Goal: Information Seeking & Learning: Learn about a topic

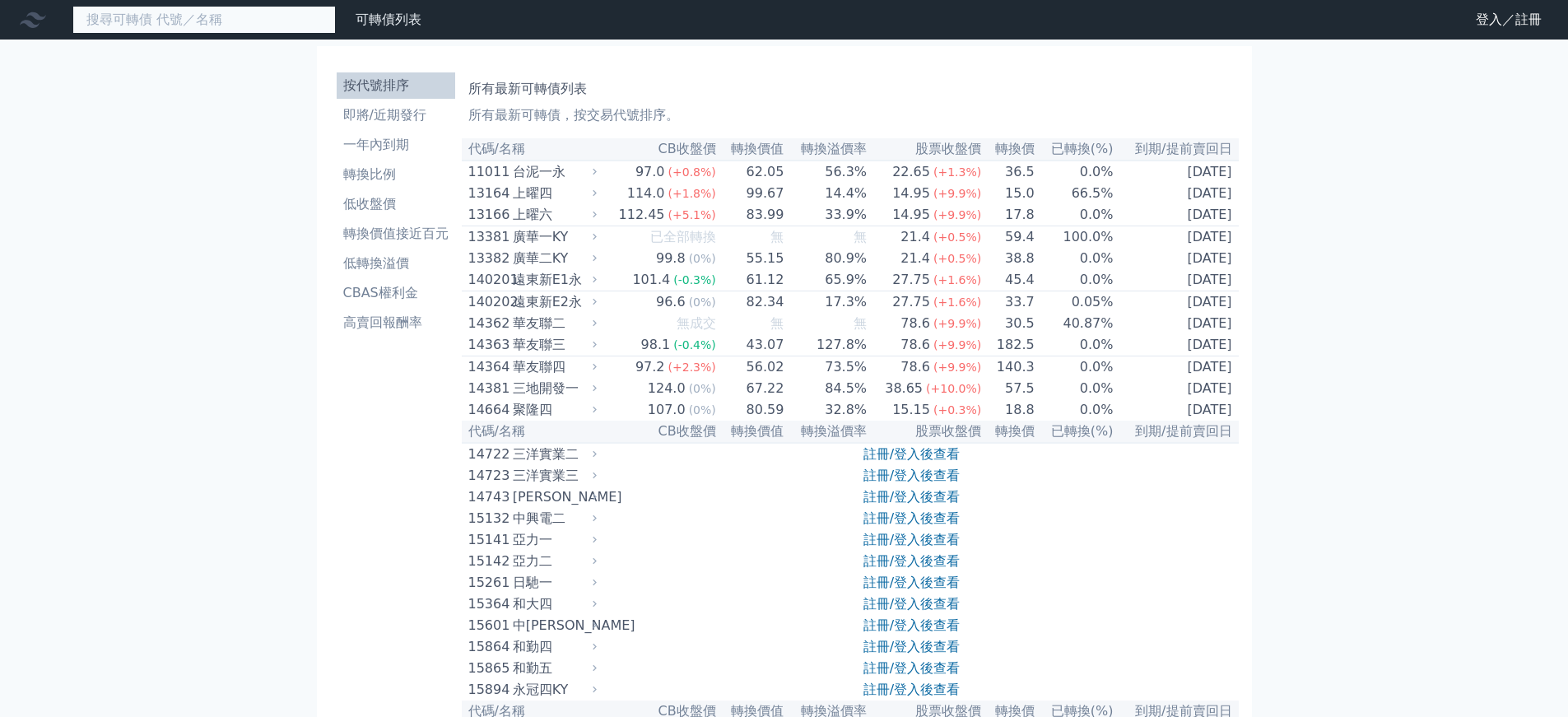
click at [186, 22] on input at bounding box center [203, 19] width 263 height 28
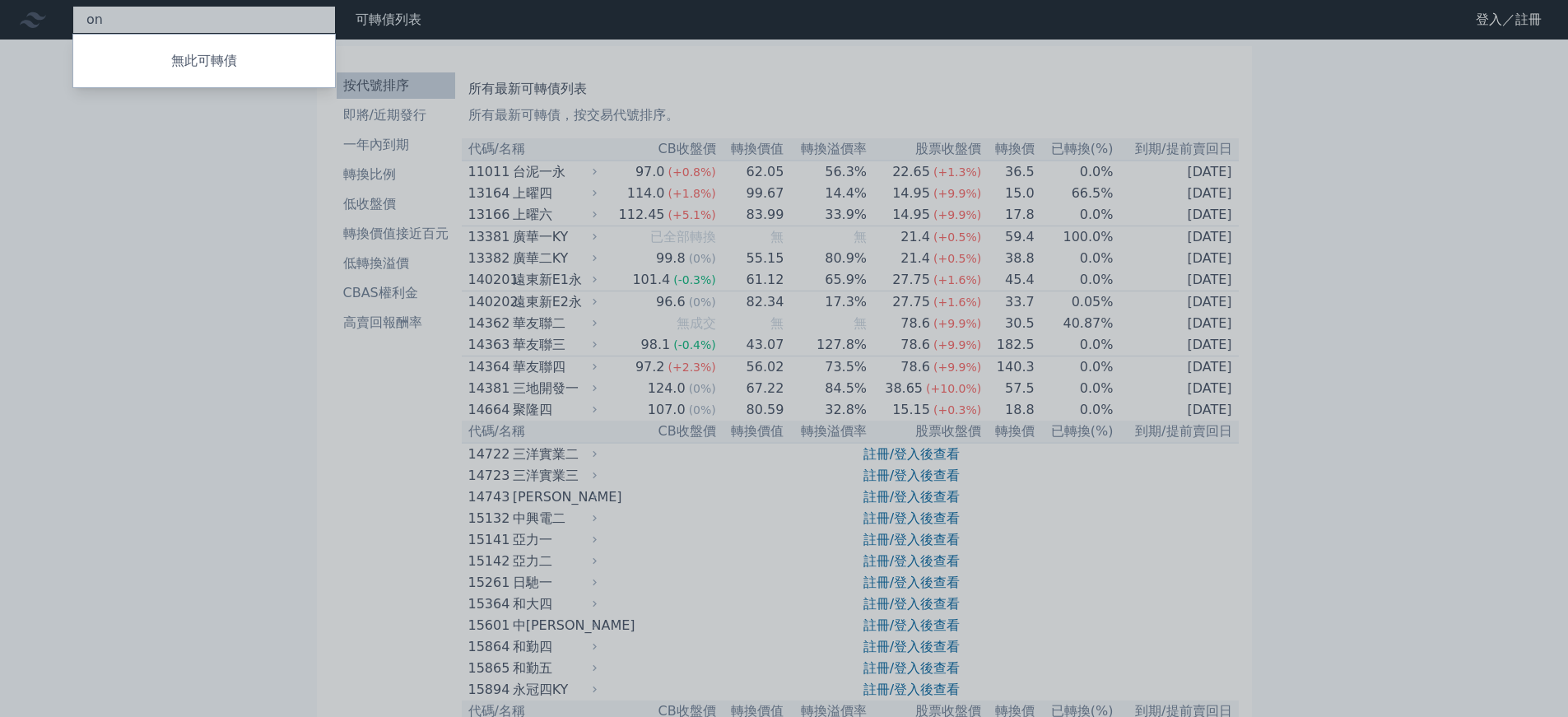
type input "o"
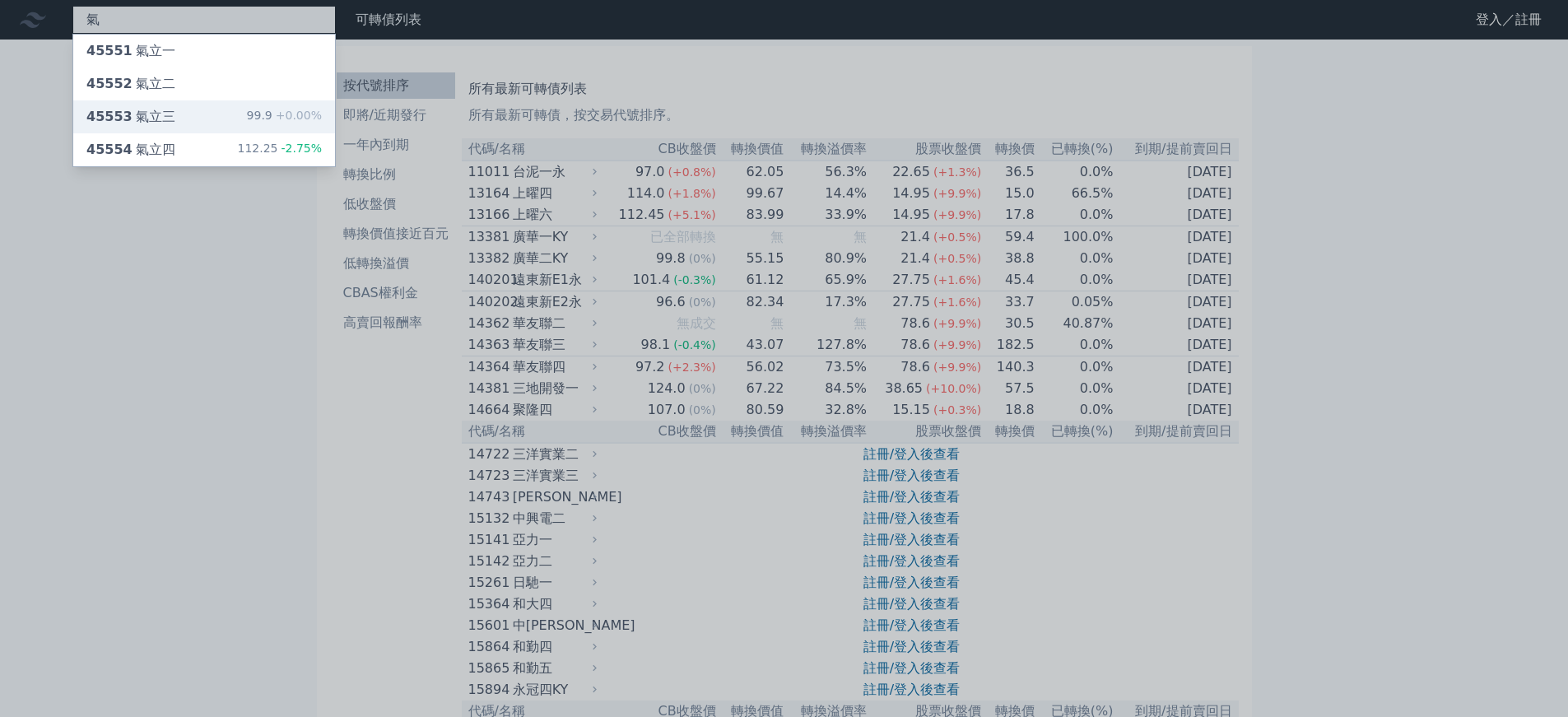
type input "氣"
click at [217, 111] on div "45553 氣立三 99.9 +0.00%" at bounding box center [203, 117] width 261 height 33
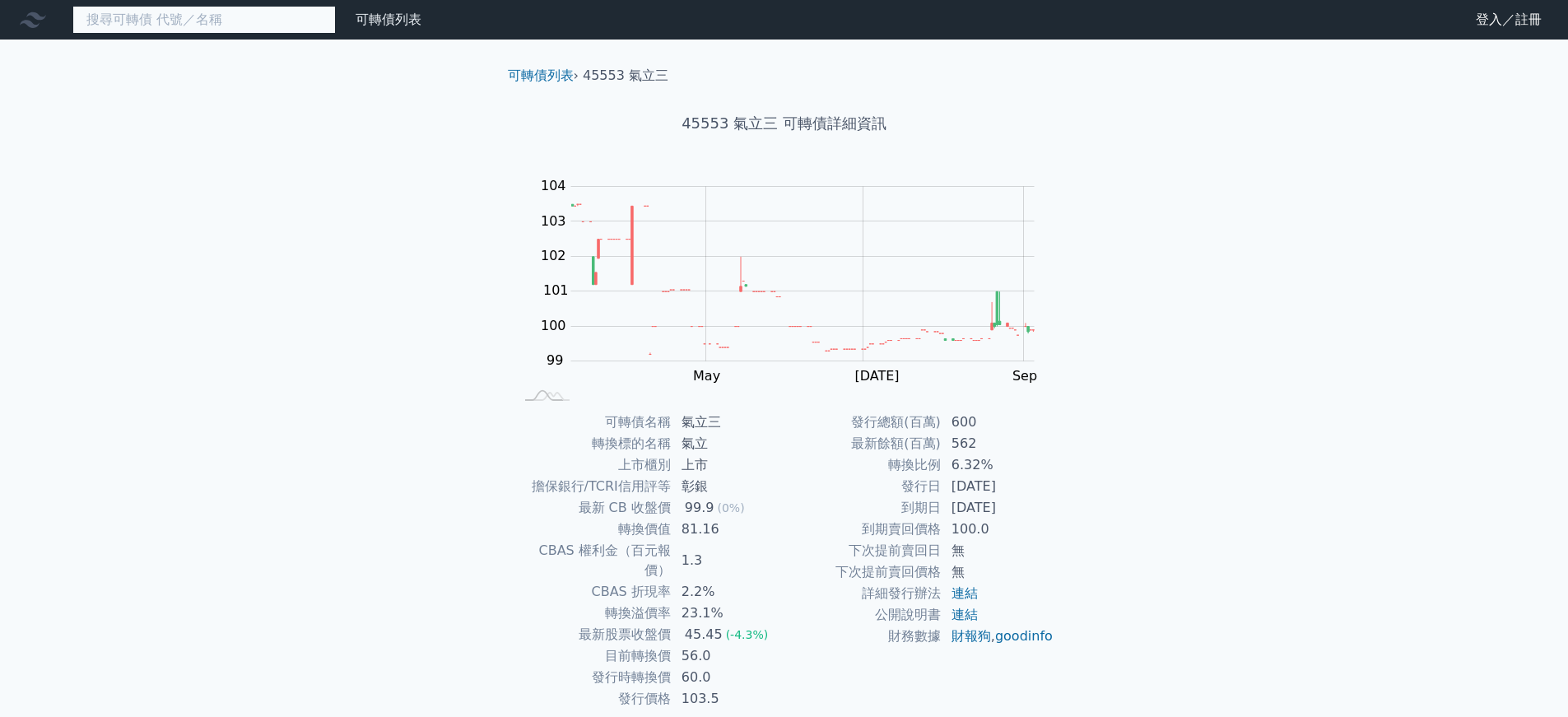
click at [170, 33] on input at bounding box center [203, 19] width 263 height 28
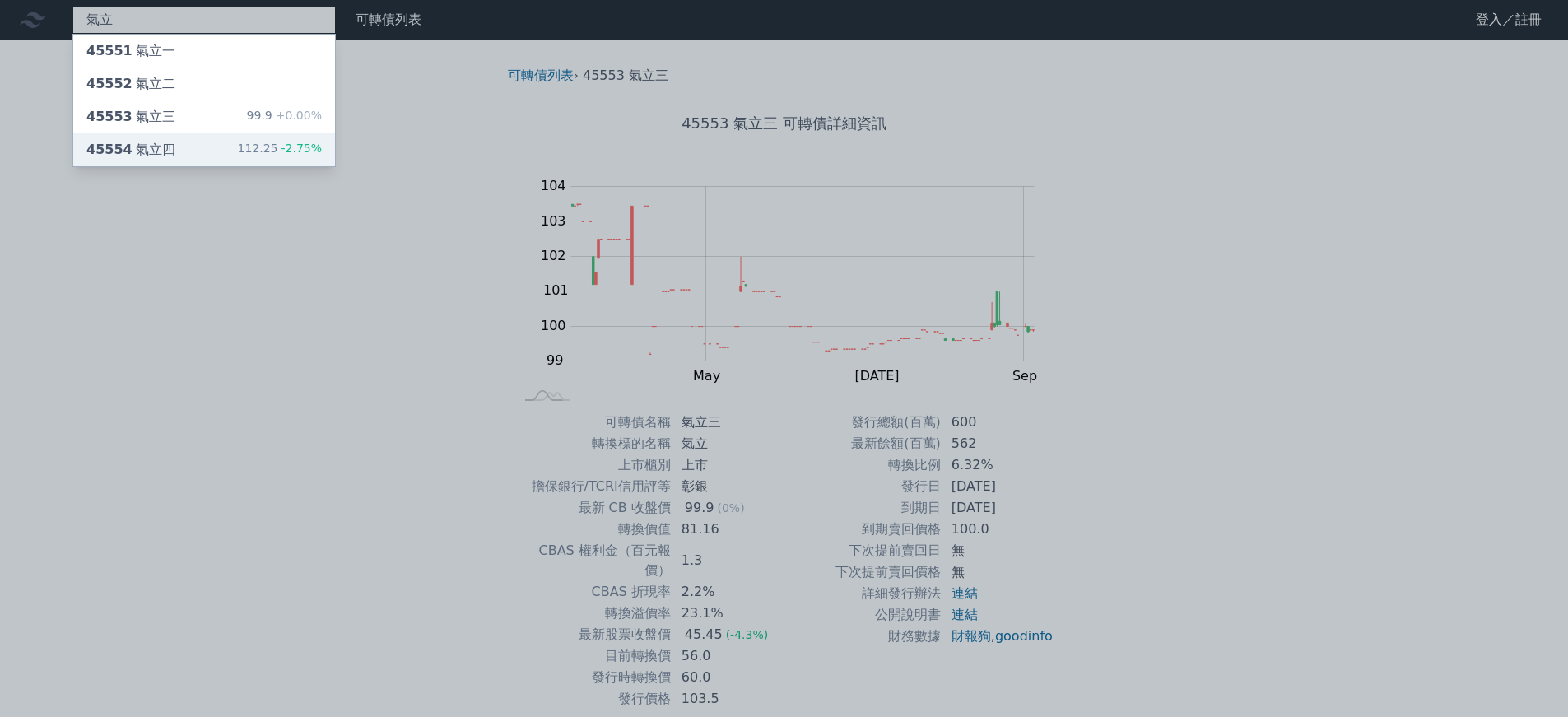
type input "氣立"
click at [215, 148] on div "45554 氣立四 112.25 -2.75%" at bounding box center [203, 149] width 261 height 33
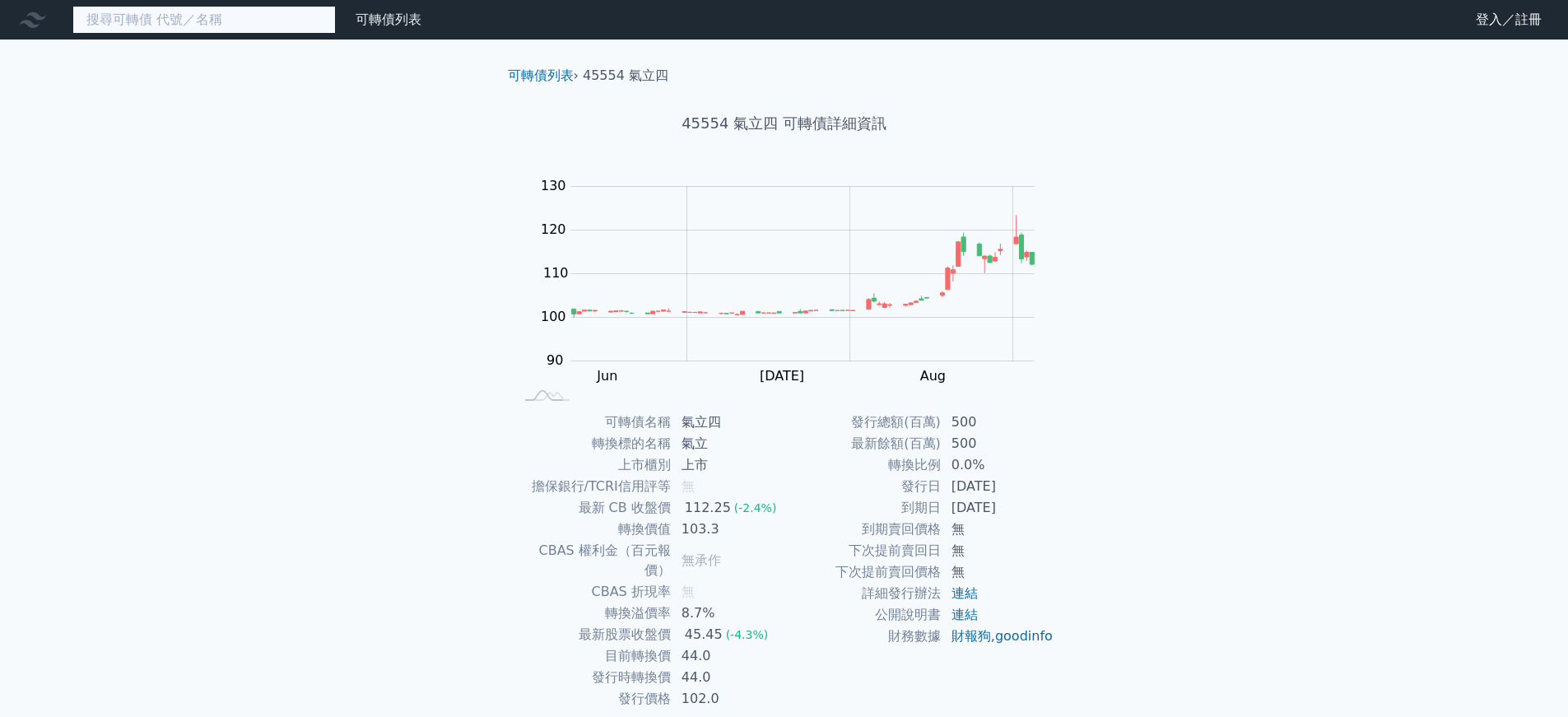
click at [192, 21] on input at bounding box center [203, 19] width 263 height 28
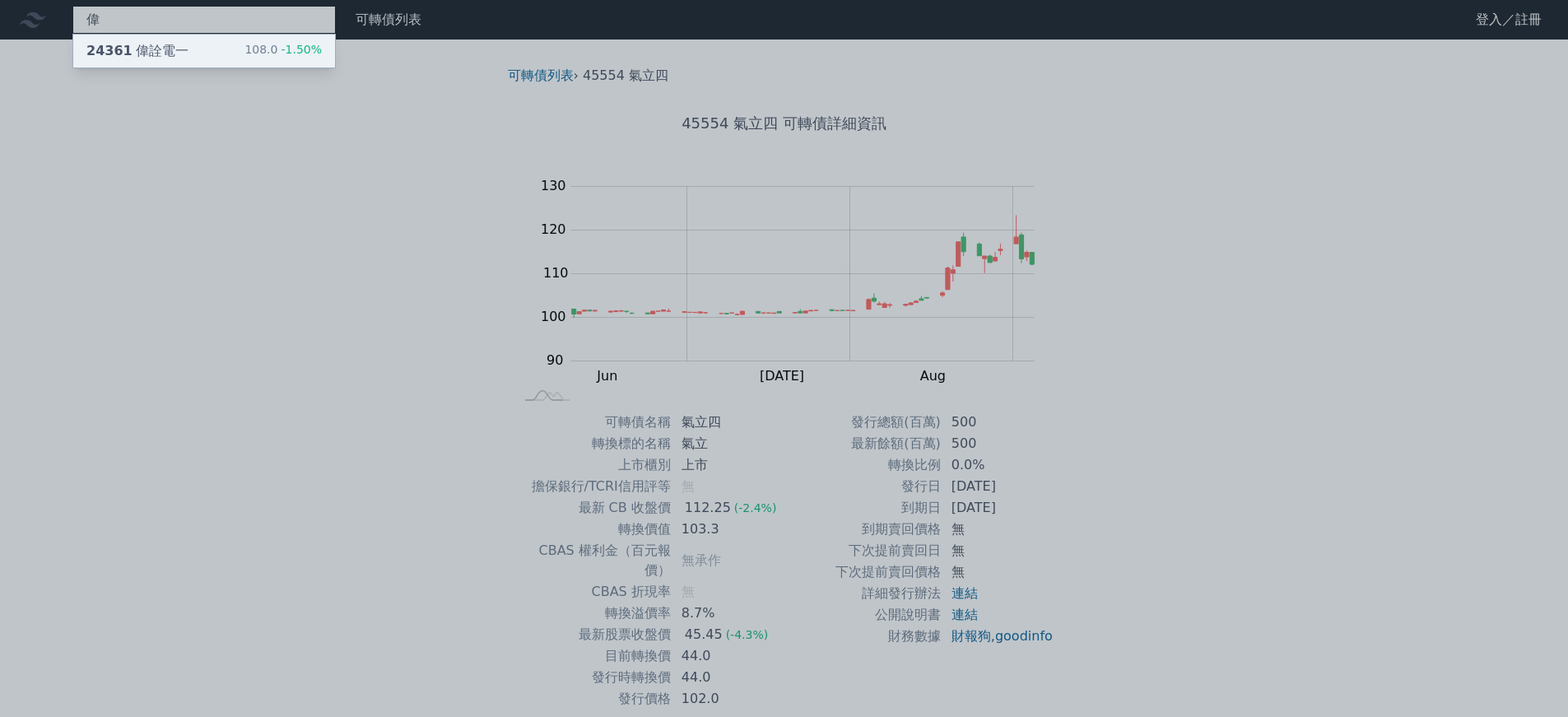
type input "偉"
click at [194, 48] on div "24361 偉詮電一 108.0 -1.50%" at bounding box center [203, 51] width 261 height 33
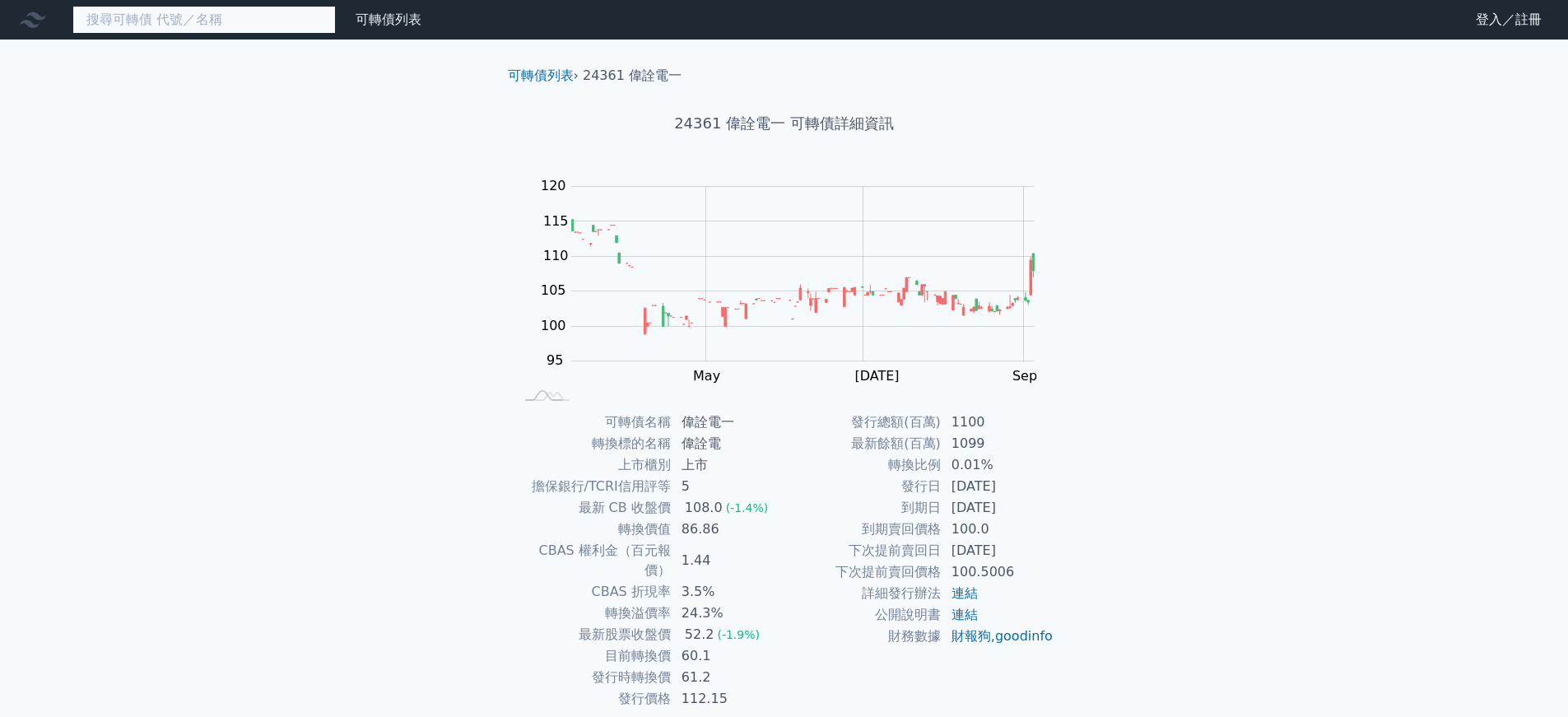
click at [227, 22] on input at bounding box center [203, 19] width 263 height 28
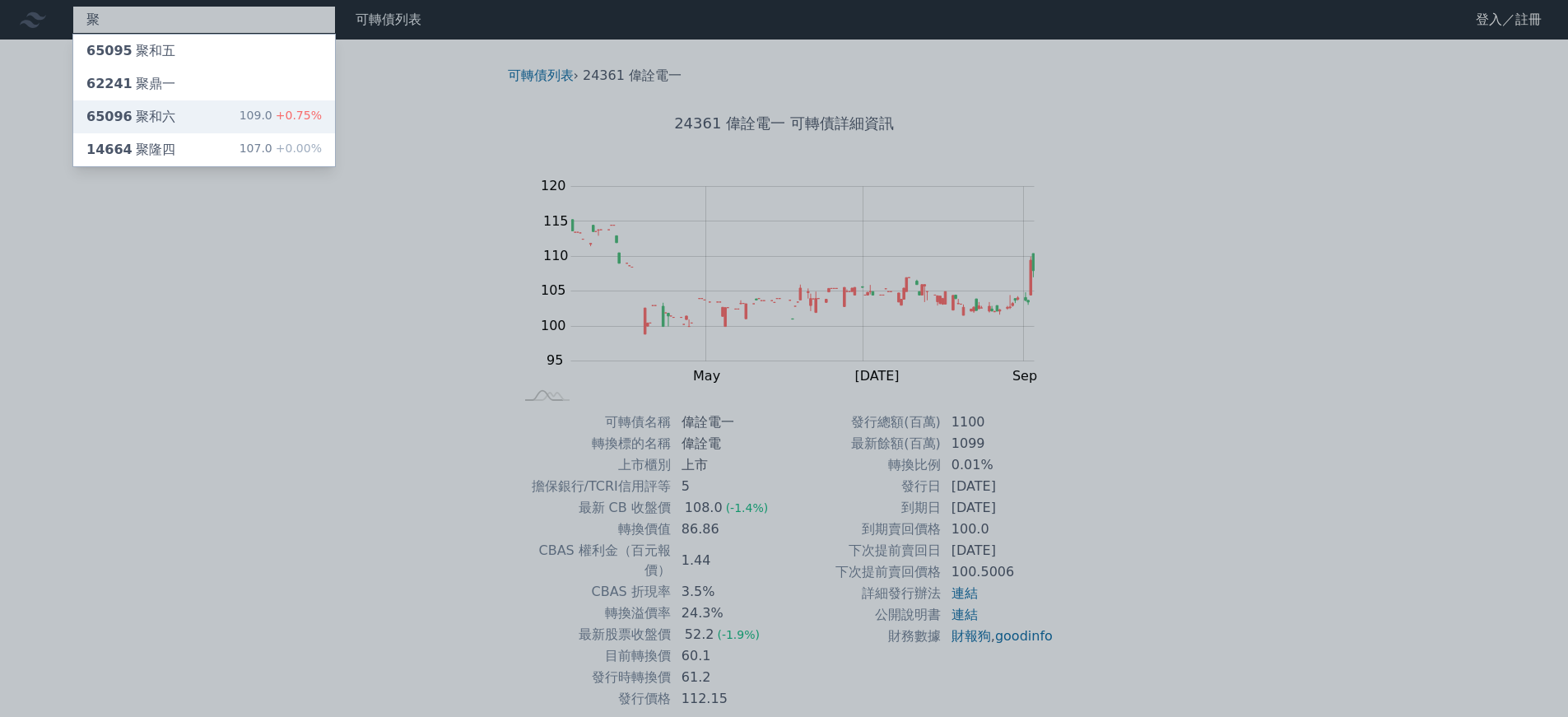
type input "聚"
click at [314, 118] on span "+0.75%" at bounding box center [296, 115] width 49 height 13
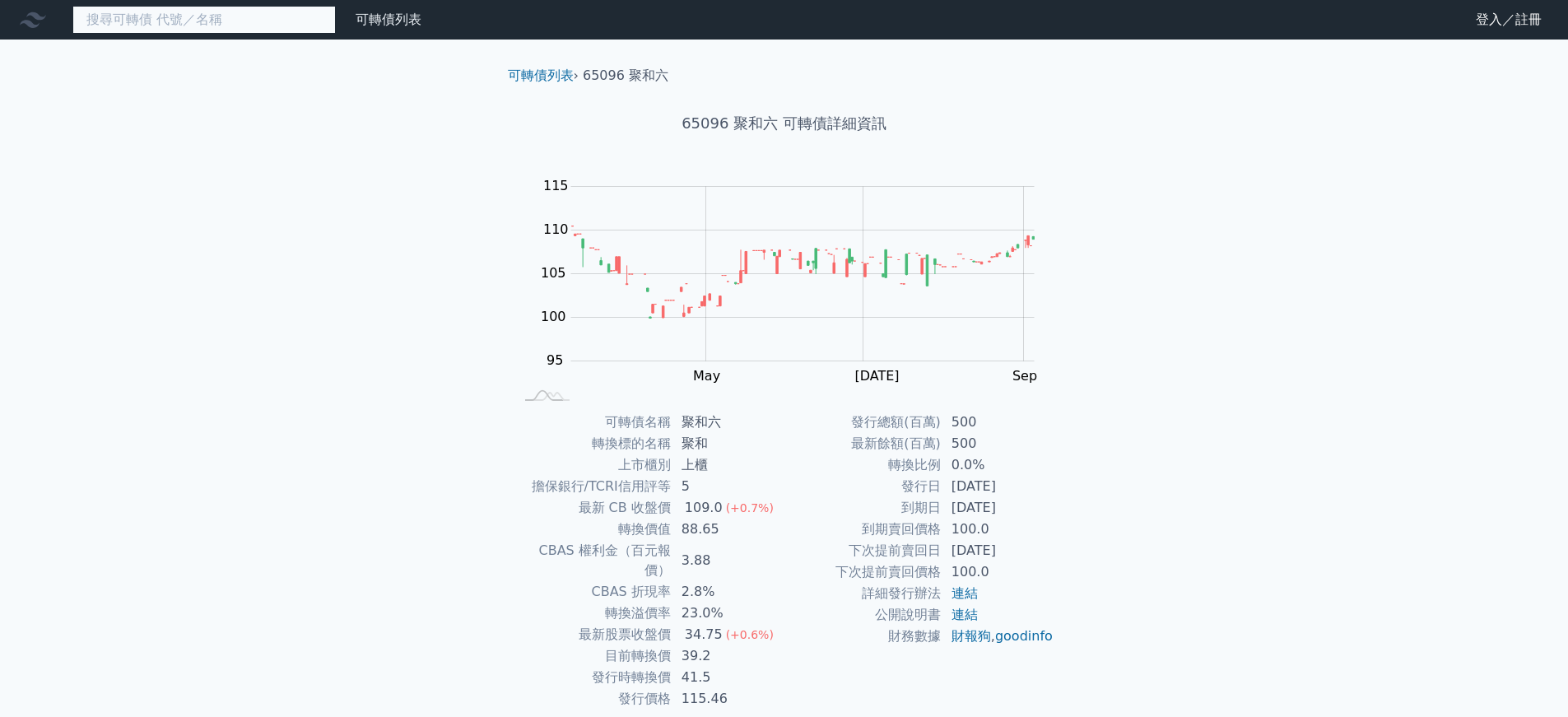
click at [170, 28] on input at bounding box center [203, 19] width 263 height 28
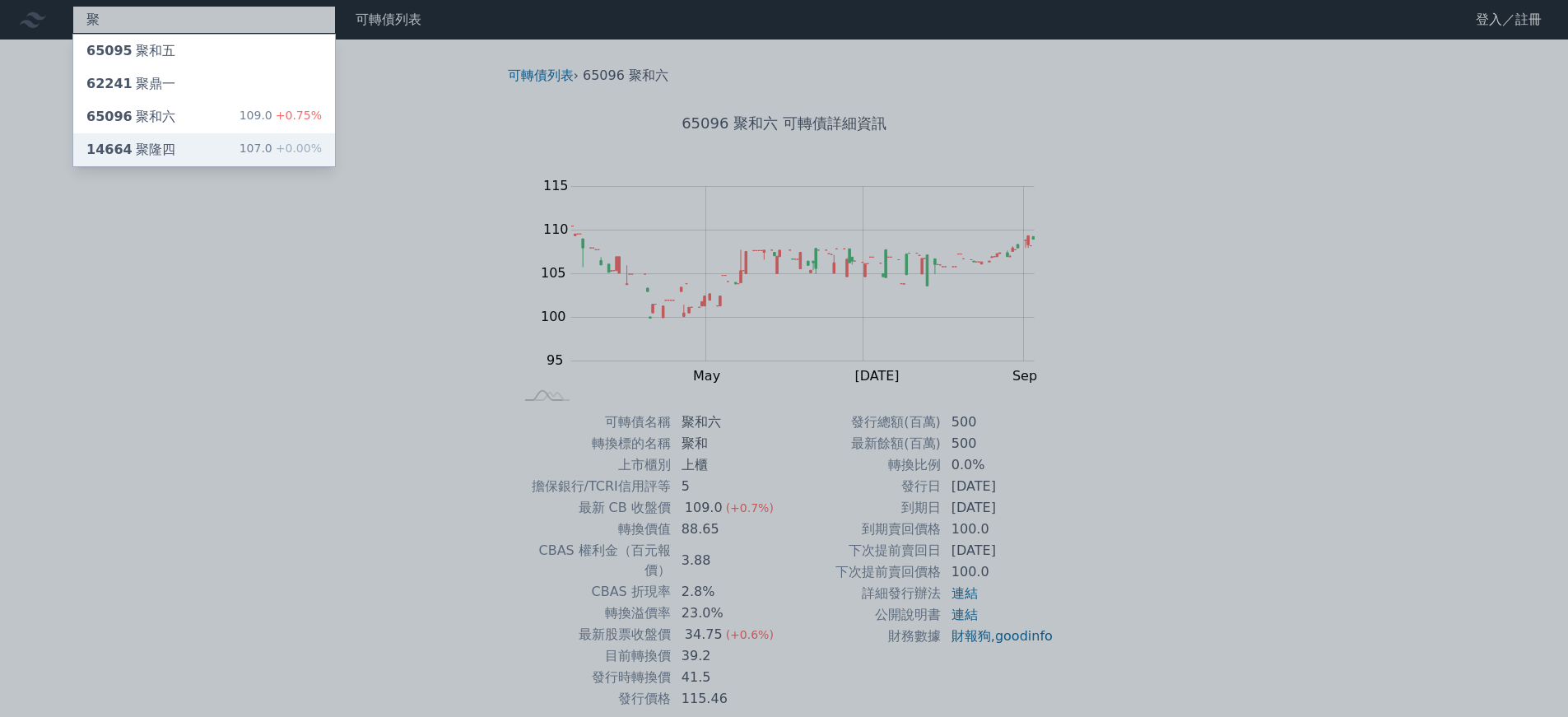
type input "聚"
click at [215, 148] on div "14664 聚隆四 107.0 +0.00%" at bounding box center [203, 149] width 261 height 33
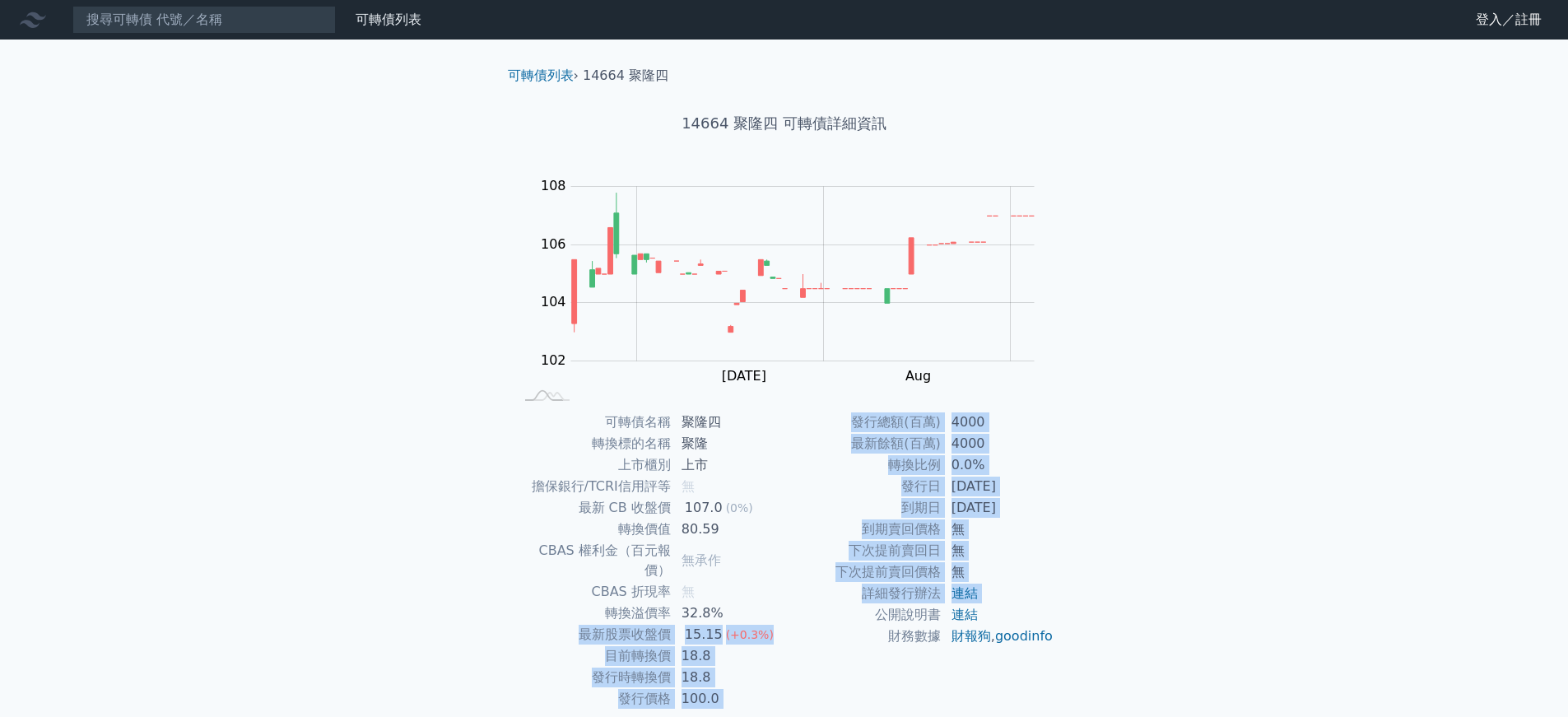
drag, startPoint x: 577, startPoint y: 616, endPoint x: 796, endPoint y: 622, distance: 219.1
click at [796, 622] on div "可轉債名稱 聚隆四 轉換標的名稱 聚隆 上市櫃別 上市 擔保銀行/TCRI信用評等 無 最新 CB 收盤價 107.0 (0%) 轉換價值 80.59 CBA…" at bounding box center [784, 560] width 580 height 298
click at [796, 622] on td "公開說明書" at bounding box center [862, 614] width 157 height 21
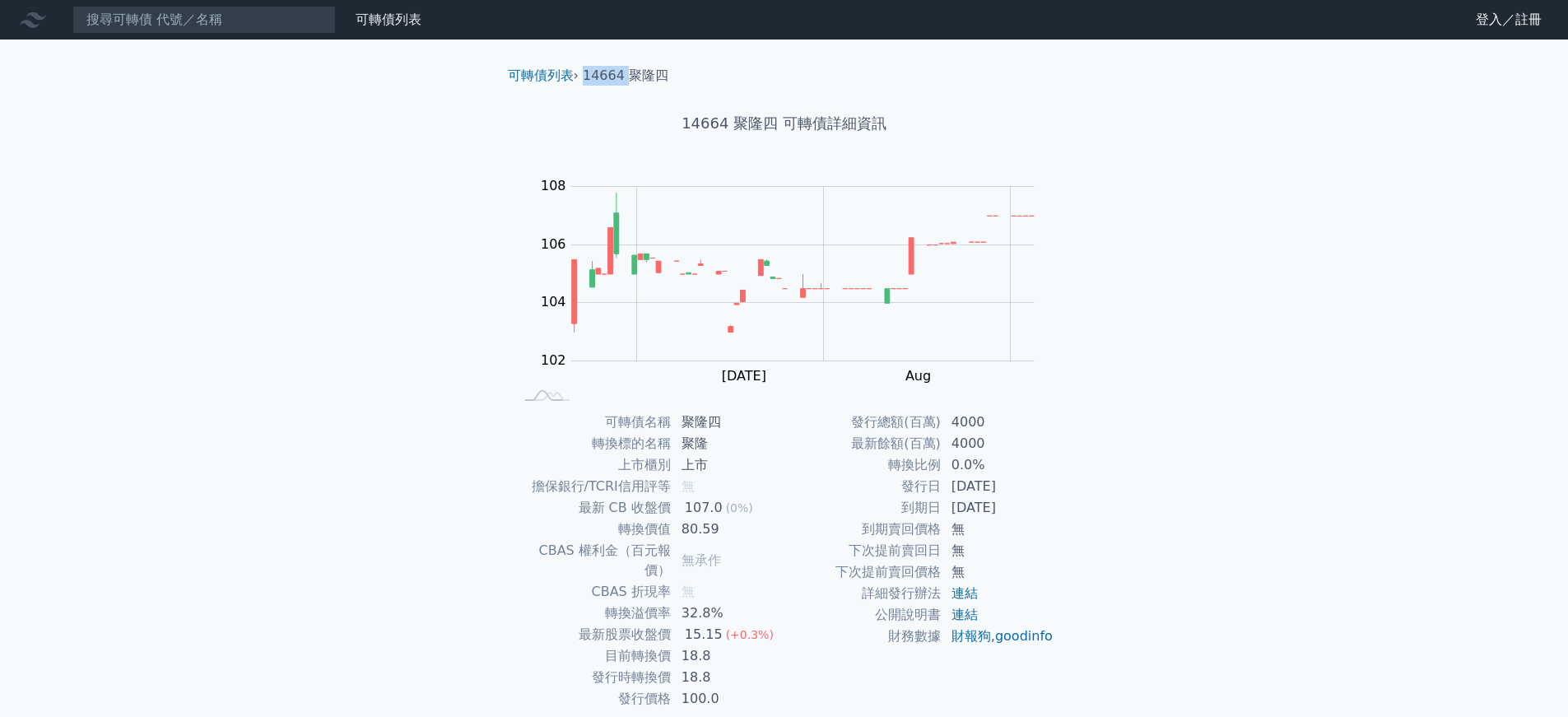
drag, startPoint x: 587, startPoint y: 74, endPoint x: 627, endPoint y: 76, distance: 40.0
click at [627, 76] on li "14664 聚隆四" at bounding box center [625, 76] width 86 height 20
copy li "14664"
click at [223, 23] on input at bounding box center [203, 19] width 263 height 28
paste input "14664"
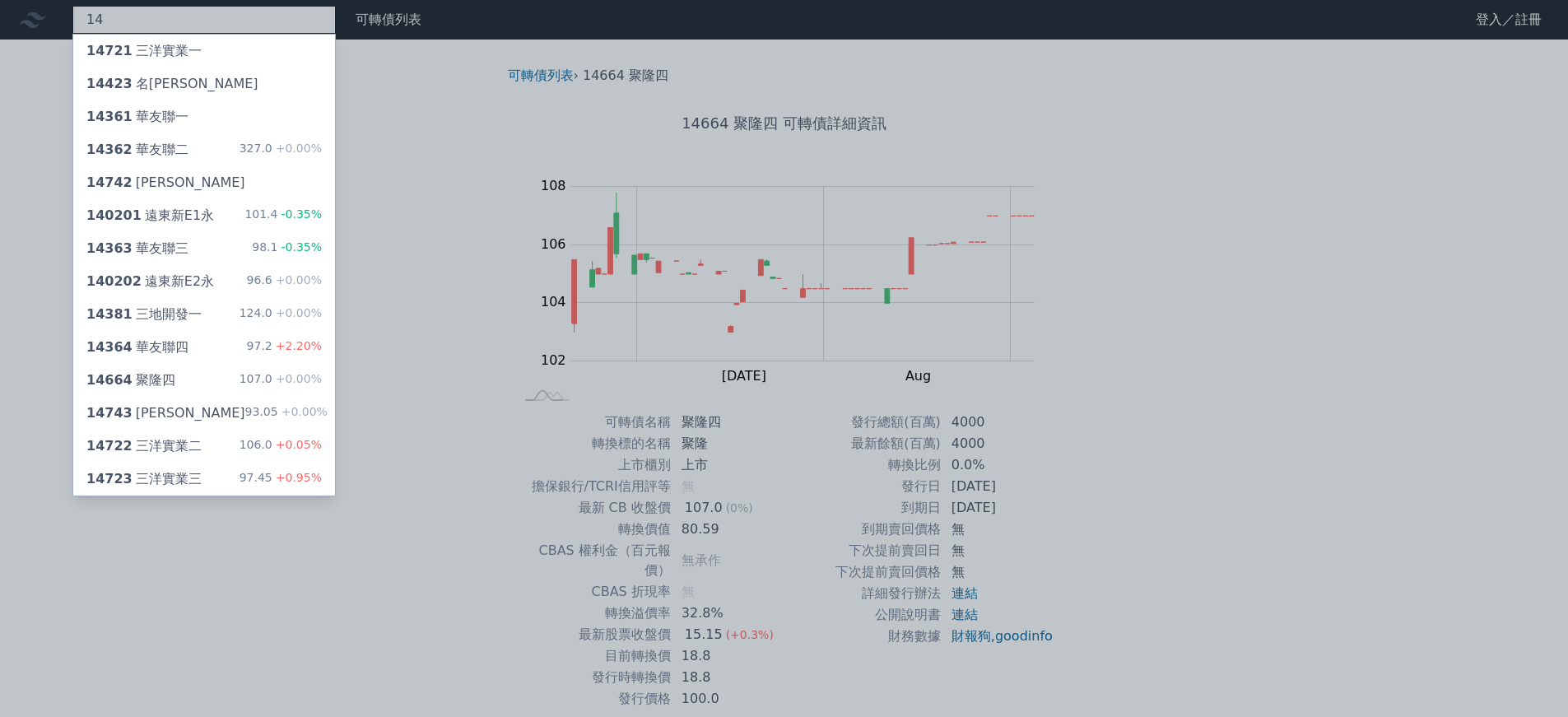
type input "1"
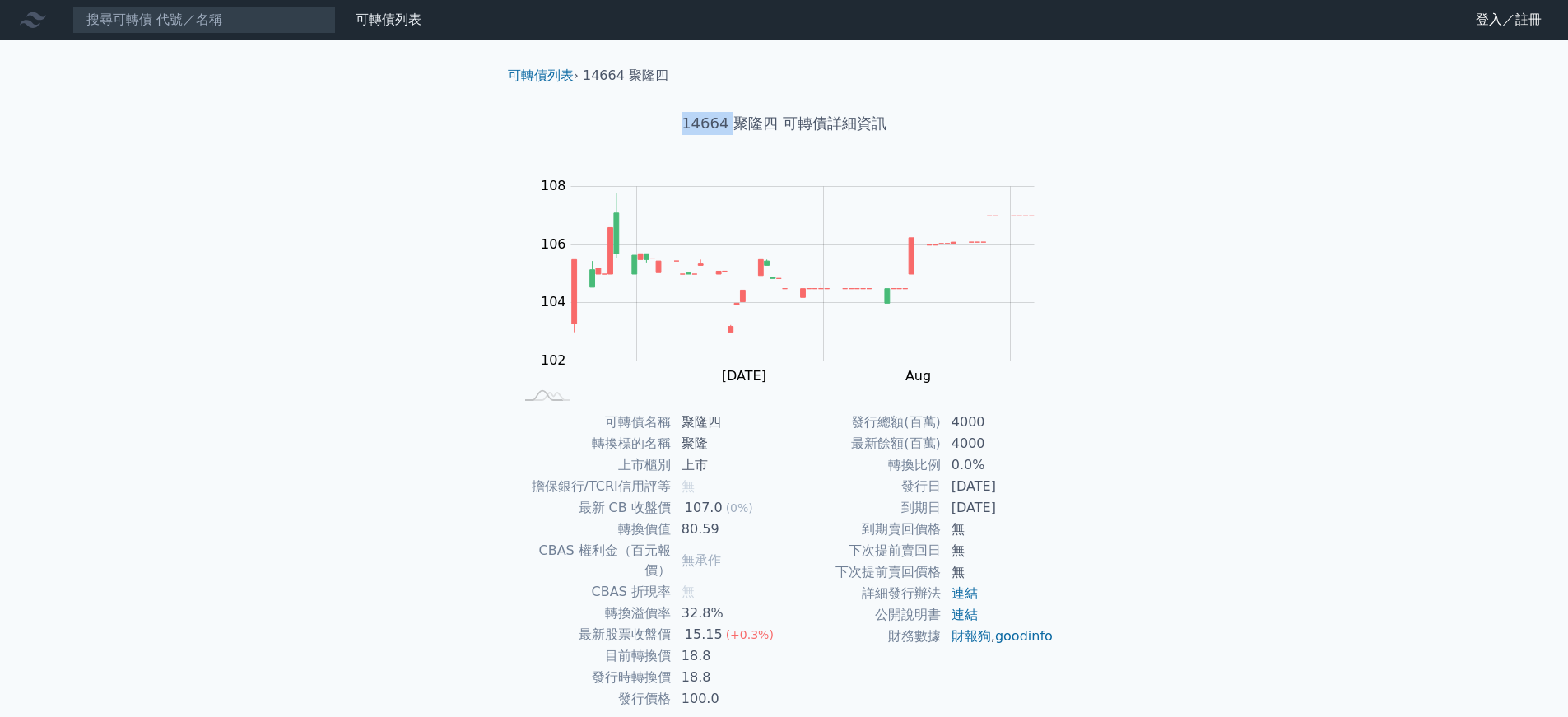
drag, startPoint x: 686, startPoint y: 123, endPoint x: 733, endPoint y: 122, distance: 47.0
click at [733, 122] on h1 "14664 聚隆四 可轉債詳細資訊" at bounding box center [784, 123] width 580 height 23
copy h1 "14664"
click at [739, 128] on h1 "14664 聚隆四 可轉債詳細資訊" at bounding box center [784, 123] width 580 height 23
drag, startPoint x: 684, startPoint y: 120, endPoint x: 774, endPoint y: 126, distance: 90.2
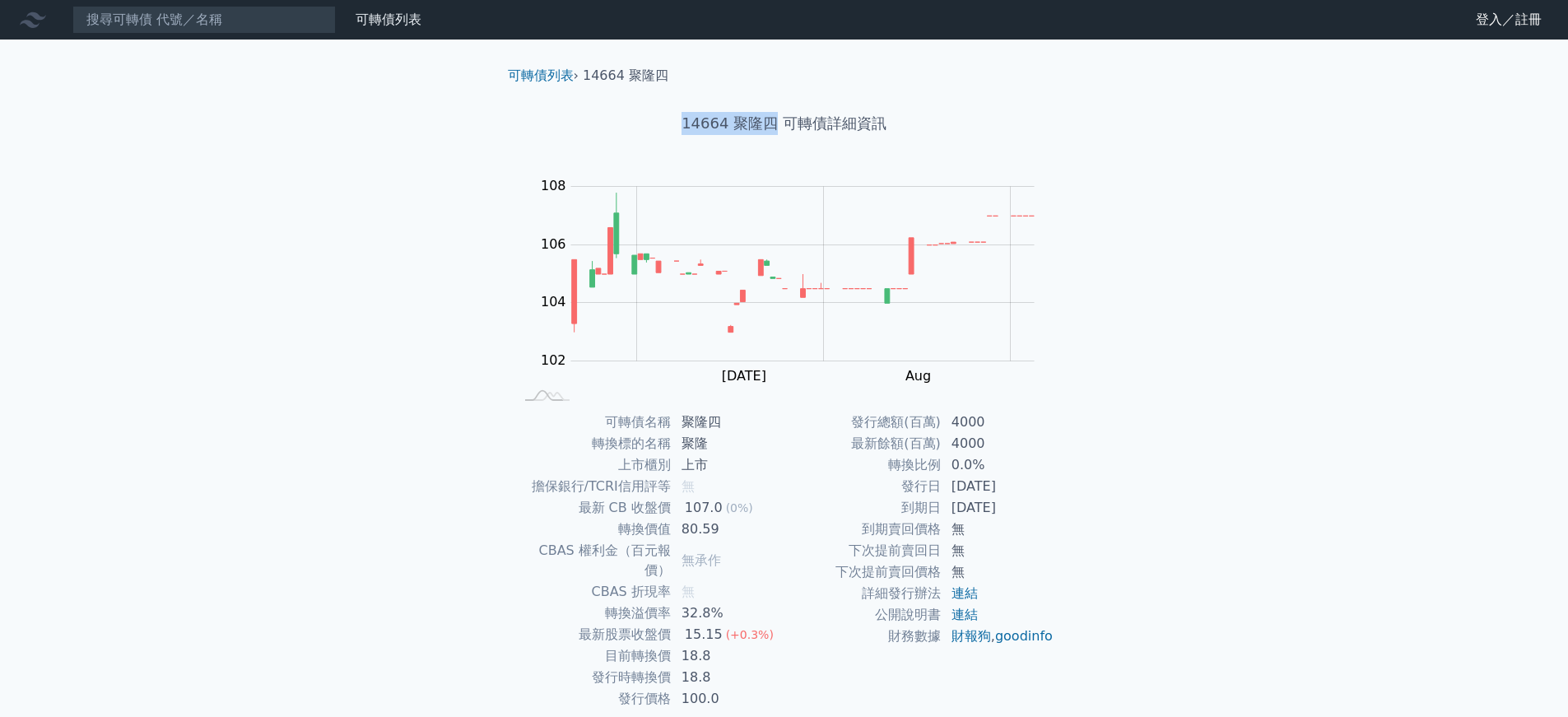
click at [774, 126] on h1 "14664 聚隆四 可轉債詳細資訊" at bounding box center [784, 123] width 580 height 23
copy h1 "14664 聚隆四"
